Goal: Task Accomplishment & Management: Use online tool/utility

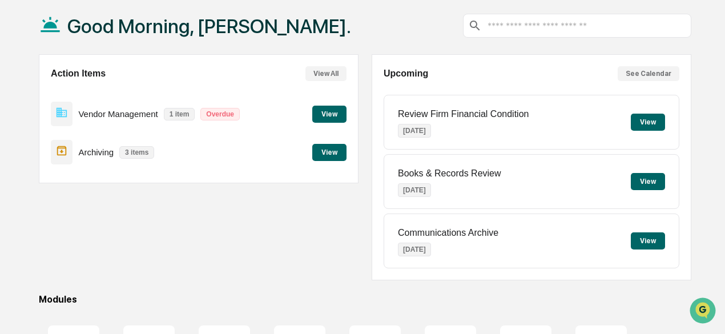
click at [334, 115] on button "View" at bounding box center [329, 114] width 34 height 17
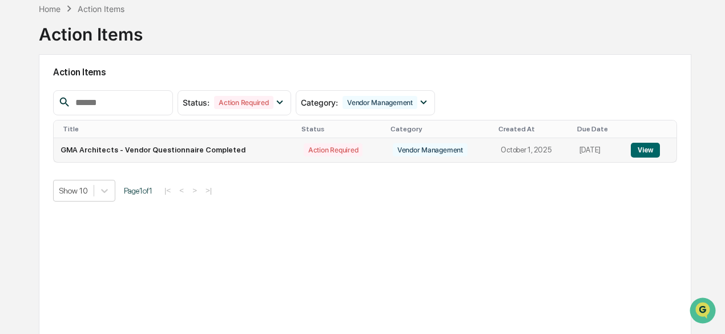
click at [653, 148] on button "View" at bounding box center [644, 150] width 29 height 15
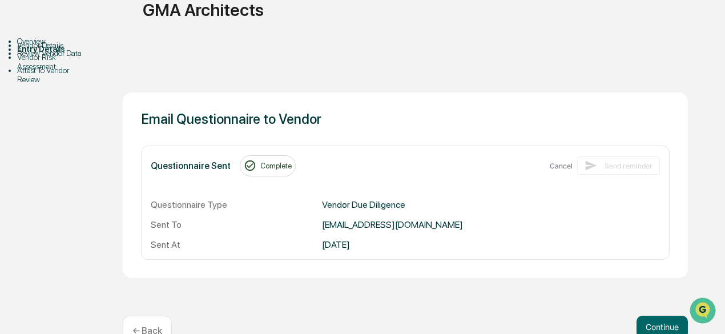
scroll to position [124, 0]
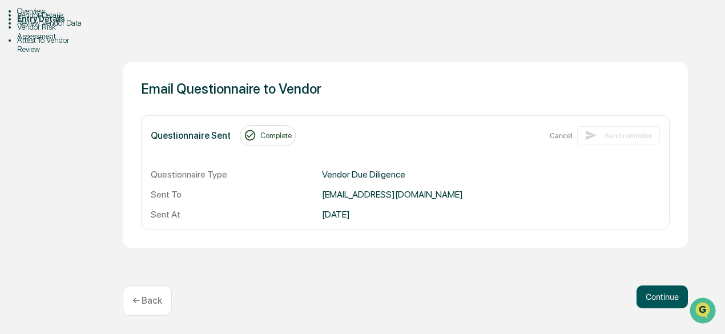
click at [646, 295] on button "Continue" at bounding box center [661, 296] width 51 height 23
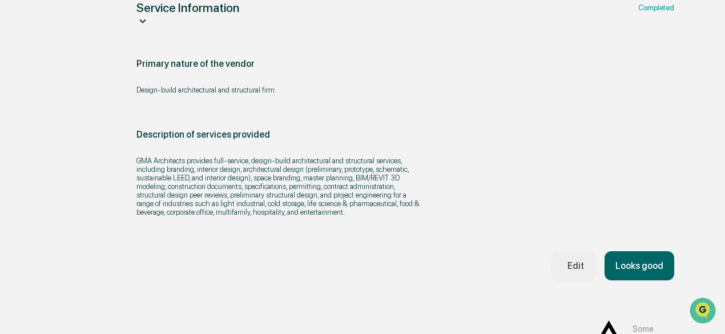
scroll to position [296, 0]
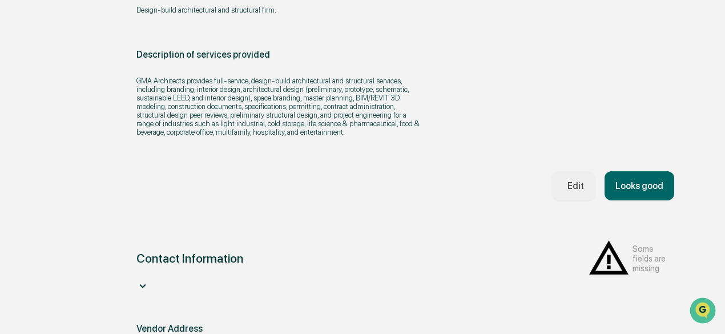
click at [640, 200] on button "Looks good" at bounding box center [639, 185] width 70 height 29
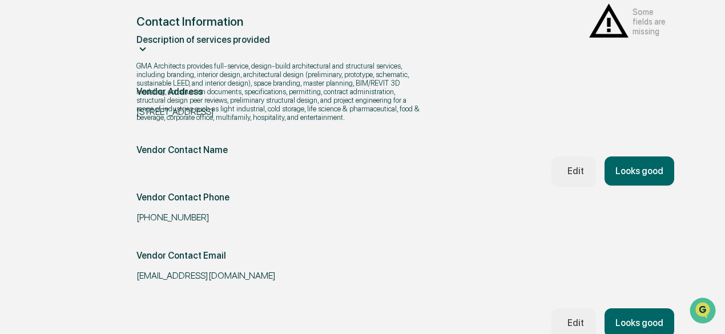
scroll to position [317, 0]
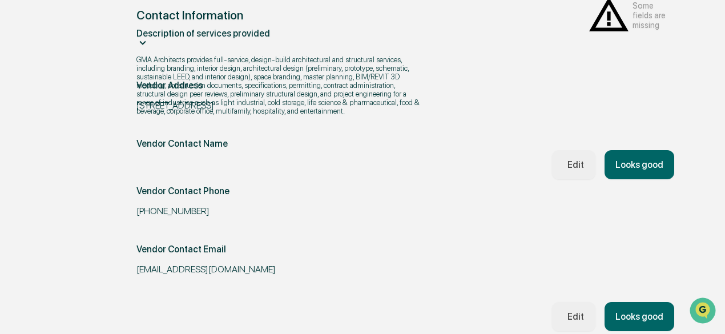
click at [655, 302] on button "Looks good" at bounding box center [639, 316] width 70 height 29
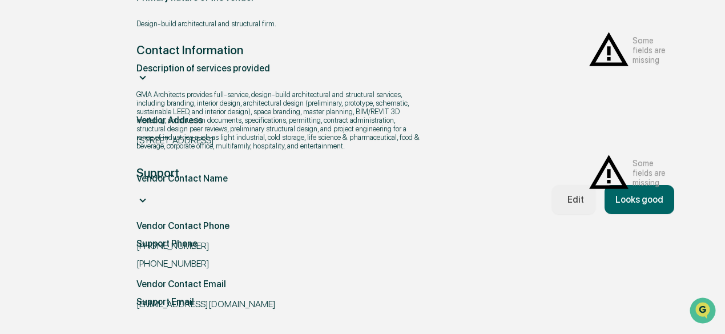
scroll to position [324, 0]
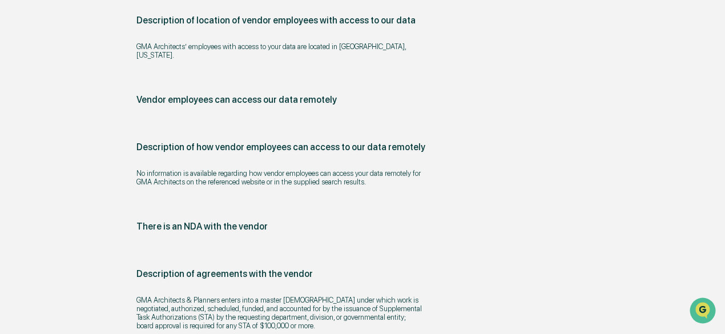
scroll to position [1351, 0]
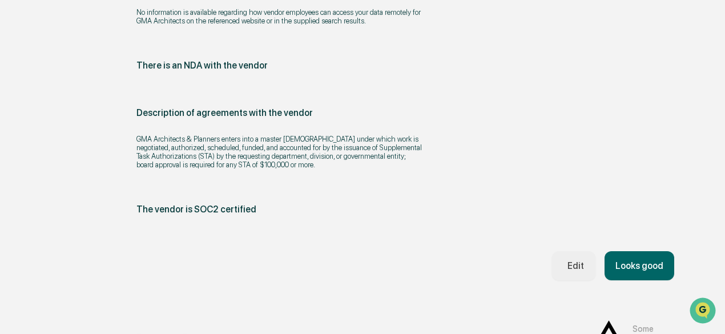
click at [607, 251] on button "Looks good" at bounding box center [639, 265] width 70 height 29
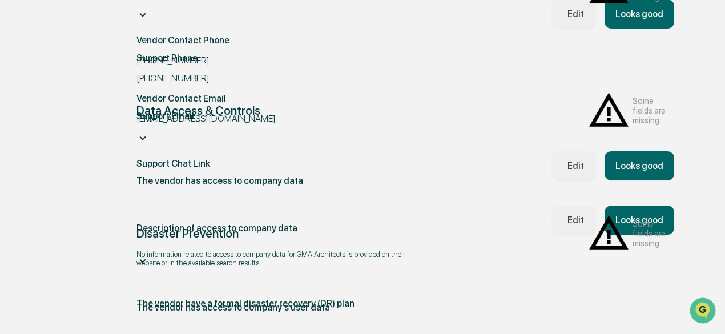
scroll to position [625, 0]
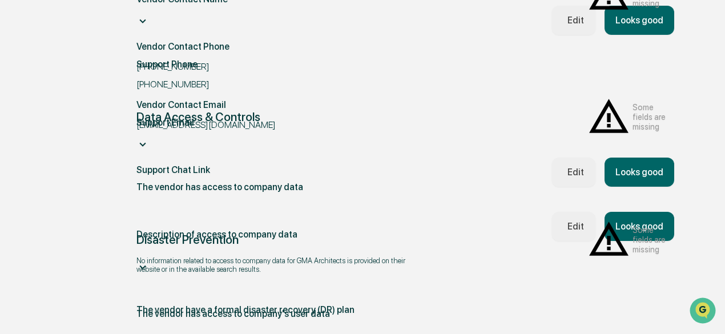
scroll to position [689, 0]
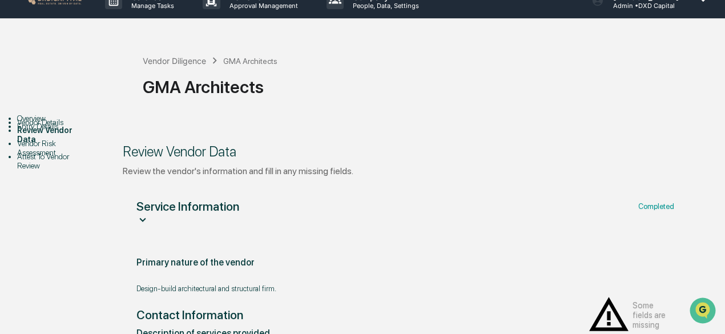
scroll to position [0, 0]
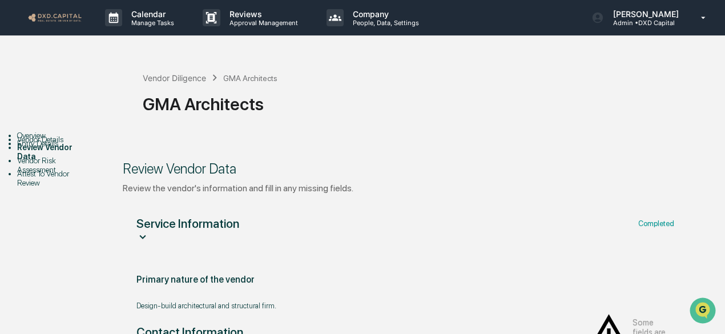
click at [59, 9] on link at bounding box center [61, 17] width 68 height 35
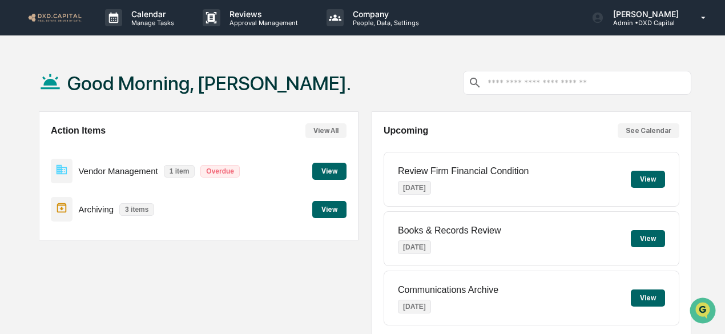
click at [349, 174] on div "Action Items View All Vendor Management 1 item Overdue View Archiving 3 items V…" at bounding box center [198, 175] width 319 height 129
click at [331, 171] on button "View" at bounding box center [329, 171] width 34 height 17
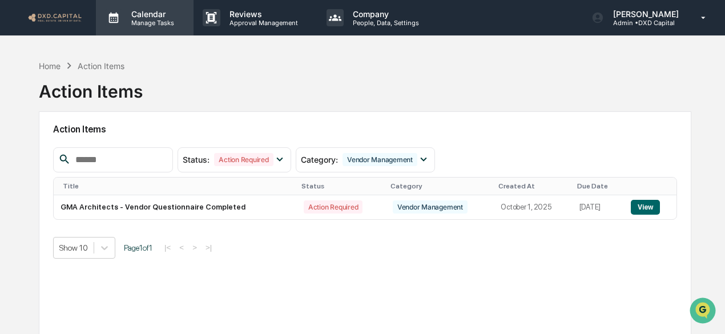
click at [158, 26] on div "Calendar Manage Tasks" at bounding box center [145, 17] width 98 height 35
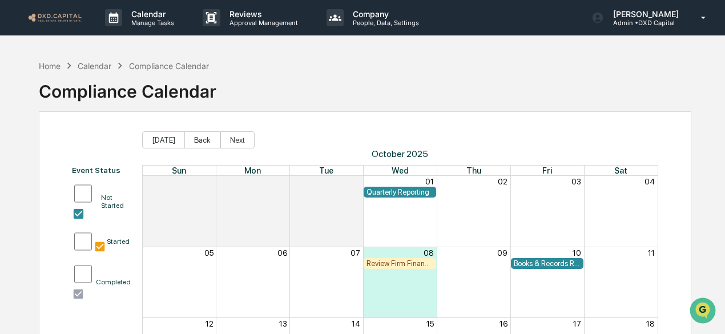
click at [413, 193] on div "Quarterly Reporting" at bounding box center [399, 192] width 67 height 9
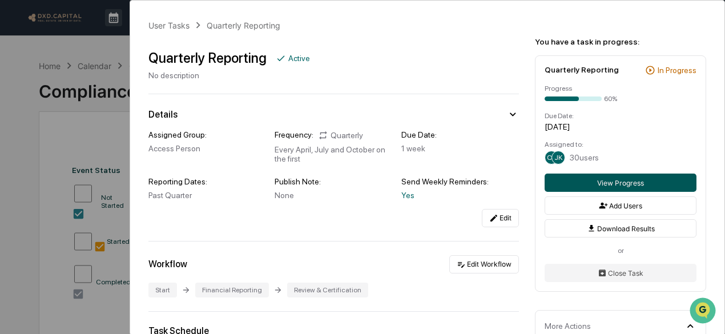
click at [608, 182] on button "View Progress" at bounding box center [620, 182] width 152 height 18
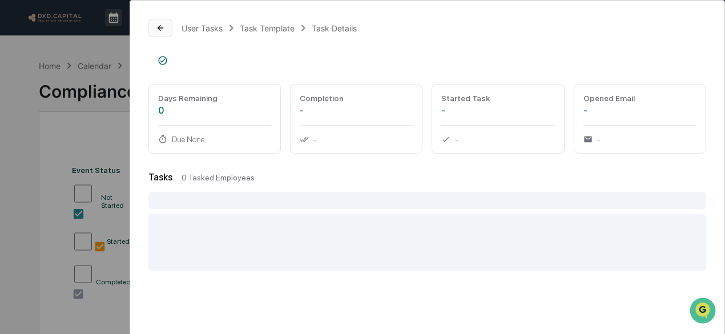
click at [162, 27] on icon at bounding box center [160, 28] width 6 height 6
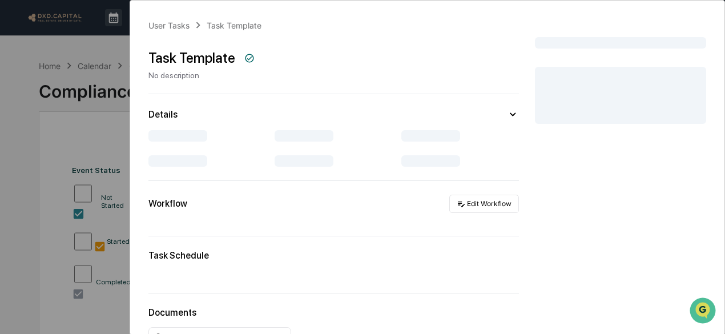
click at [99, 44] on div "User Tasks Task Template Task Template No description Details Workflow Edit Wor…" at bounding box center [362, 167] width 725 height 334
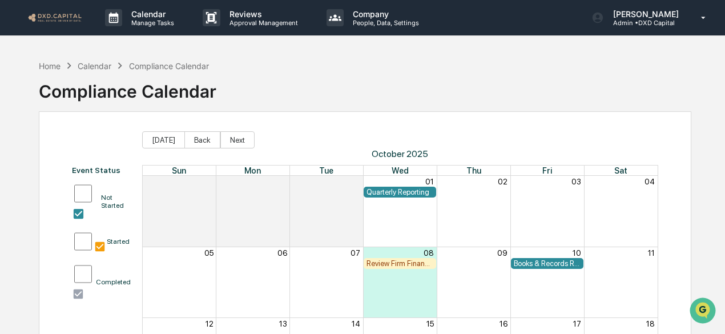
click at [391, 185] on div "01" at bounding box center [400, 181] width 74 height 11
click at [391, 192] on div "Quarterly Reporting" at bounding box center [399, 192] width 67 height 9
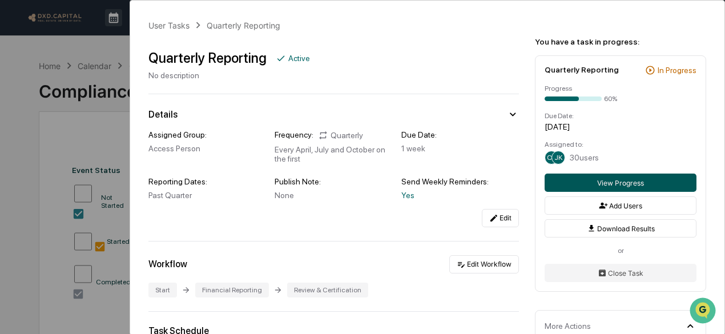
click at [625, 183] on button "View Progress" at bounding box center [620, 182] width 152 height 18
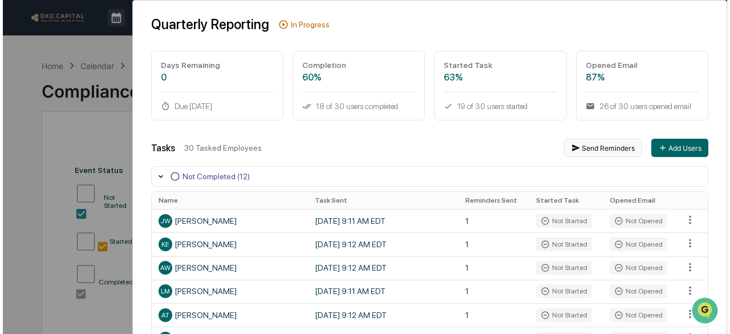
scroll to position [57, 0]
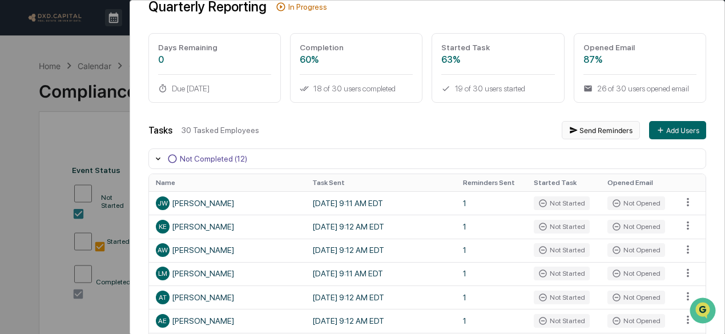
click at [592, 131] on button "Send Reminders" at bounding box center [600, 130] width 78 height 18
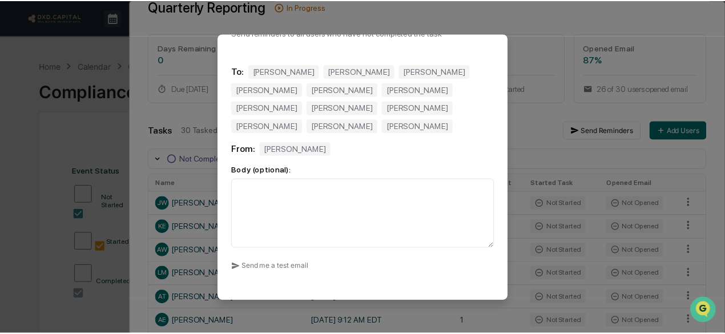
scroll to position [82, 0]
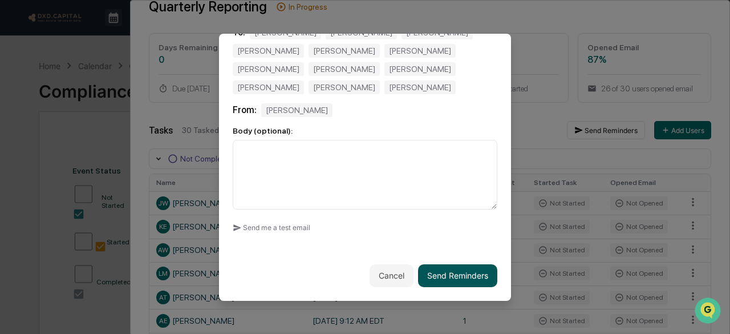
click at [450, 268] on button "Send Reminders" at bounding box center [457, 275] width 79 height 23
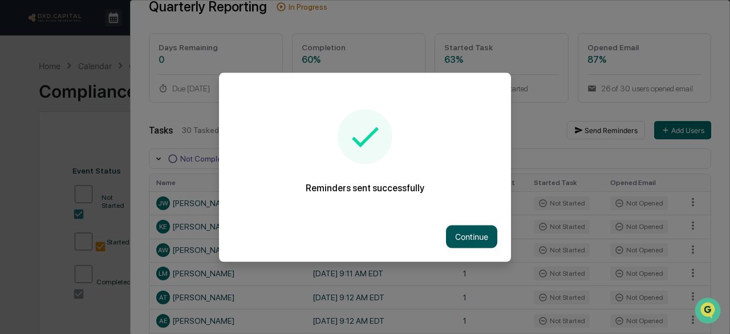
click at [461, 226] on button "Continue" at bounding box center [471, 236] width 51 height 23
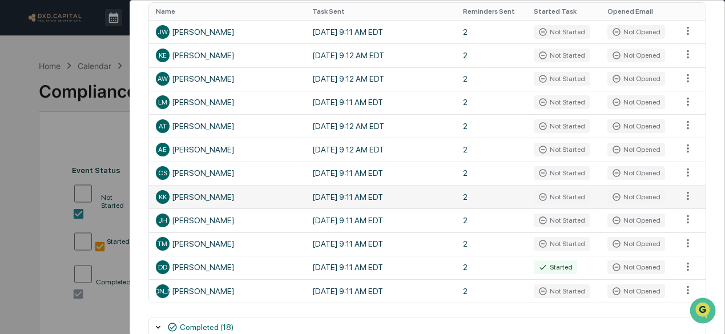
scroll to position [0, 0]
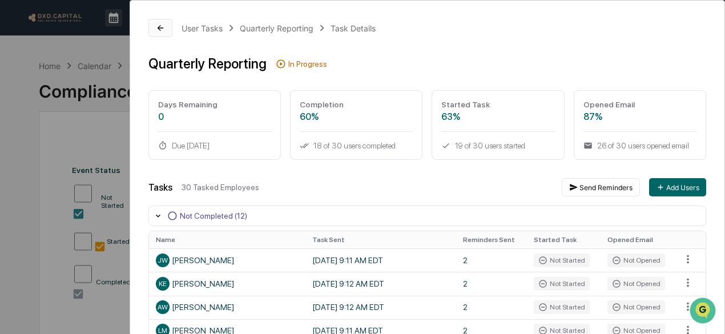
click at [159, 25] on icon at bounding box center [160, 27] width 9 height 9
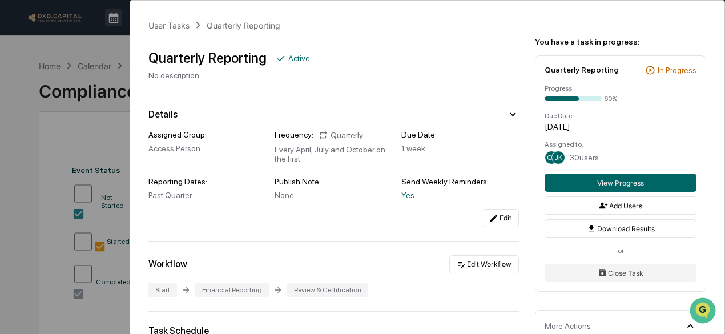
click at [98, 32] on div "User Tasks Quarterly Reporting Quarterly Reporting Active No description Detail…" at bounding box center [362, 167] width 725 height 334
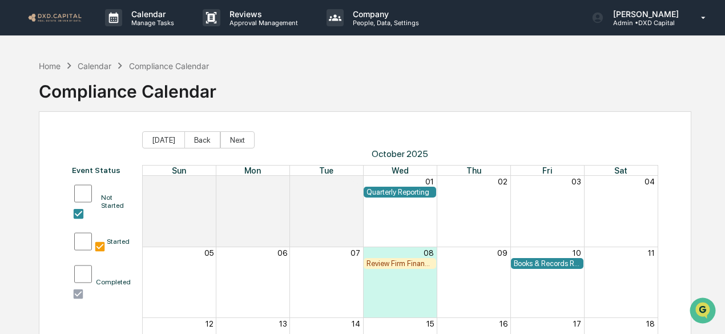
click at [406, 262] on div "Review Firm Financial Condition" at bounding box center [399, 263] width 67 height 9
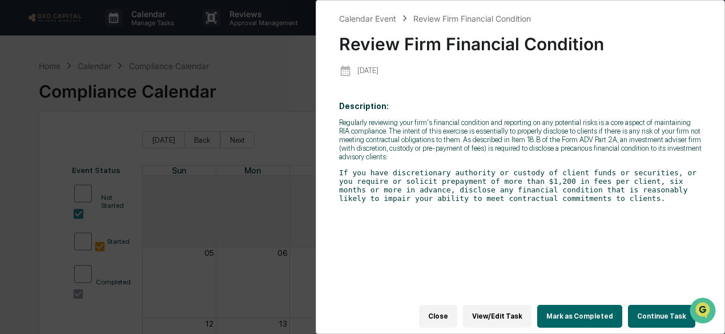
click at [661, 309] on button "Continue Task" at bounding box center [661, 316] width 67 height 23
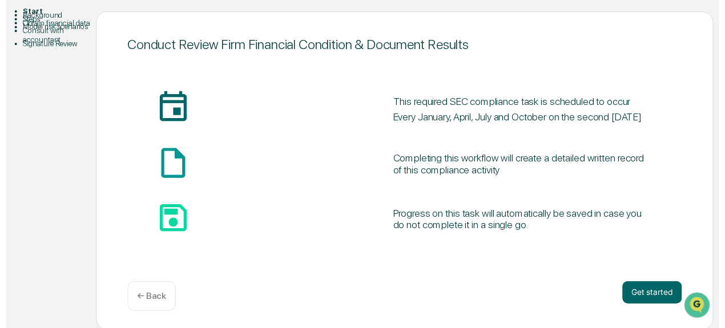
scroll to position [126, 0]
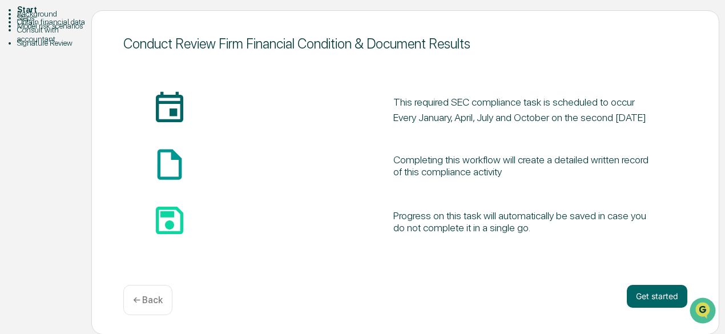
drag, startPoint x: 658, startPoint y: 305, endPoint x: 639, endPoint y: 284, distance: 28.3
click at [658, 304] on button "Get started" at bounding box center [656, 296] width 60 height 23
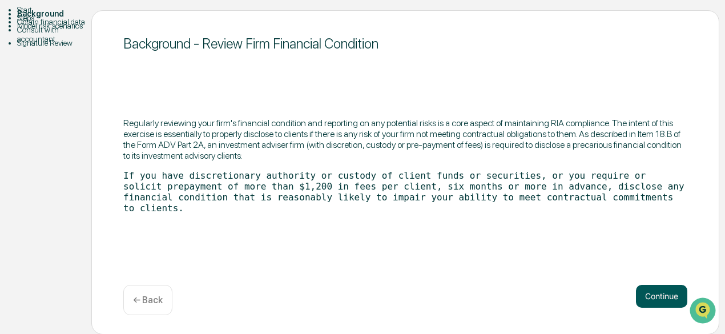
click at [667, 297] on button "Continue" at bounding box center [661, 296] width 51 height 23
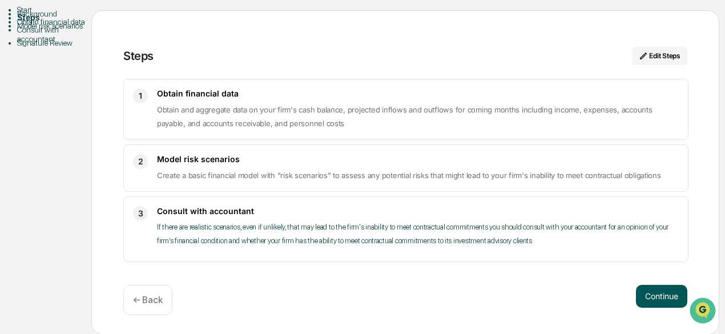
click at [665, 294] on button "Continue" at bounding box center [661, 296] width 51 height 23
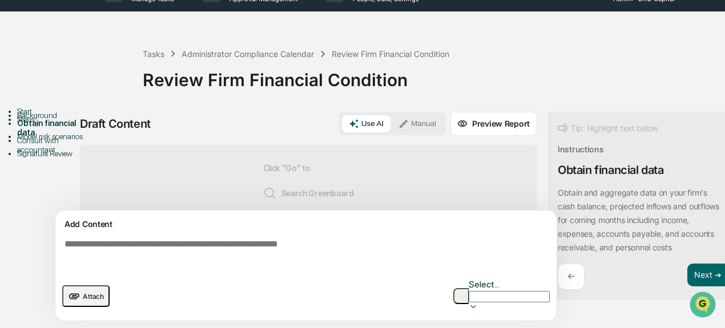
scroll to position [70, 0]
click at [468, 293] on img "button" at bounding box center [461, 296] width 14 height 7
